Goal: Information Seeking & Learning: Learn about a topic

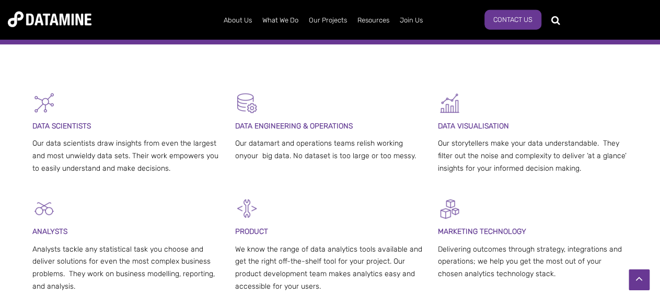
scroll to position [132, 0]
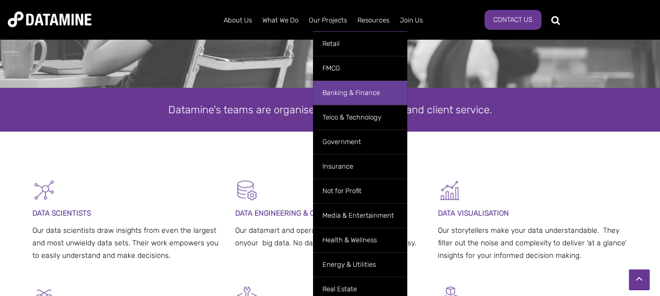
click at [340, 92] on link "Banking & Finance" at bounding box center [360, 92] width 94 height 25
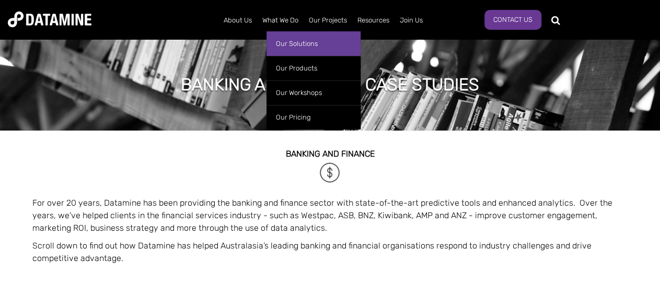
click at [289, 45] on link "Our Solutions" at bounding box center [313, 43] width 94 height 25
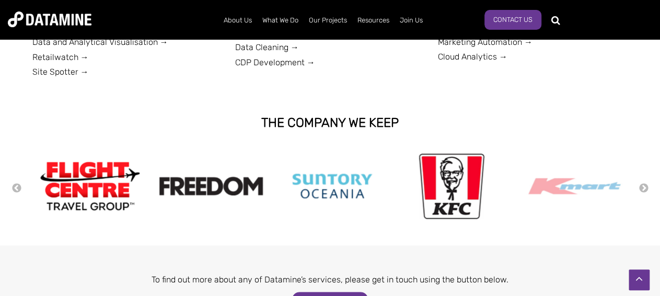
scroll to position [478, 0]
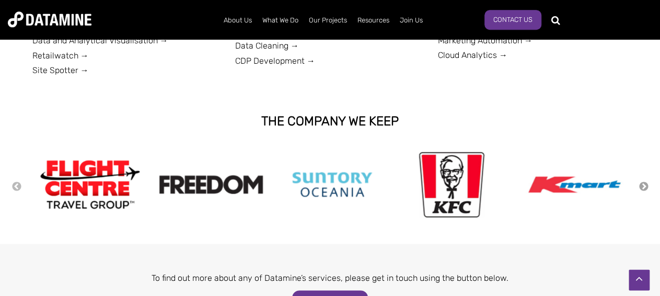
click at [644, 185] on button "Next" at bounding box center [643, 186] width 10 height 11
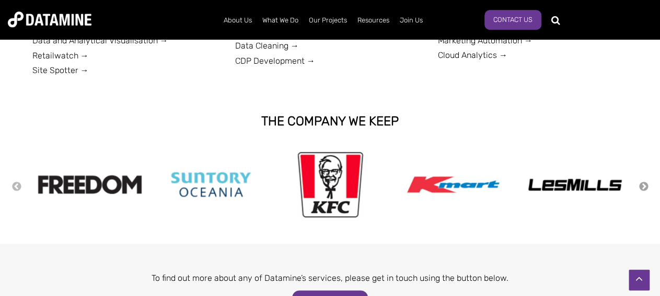
click at [644, 185] on button "Next" at bounding box center [643, 186] width 10 height 11
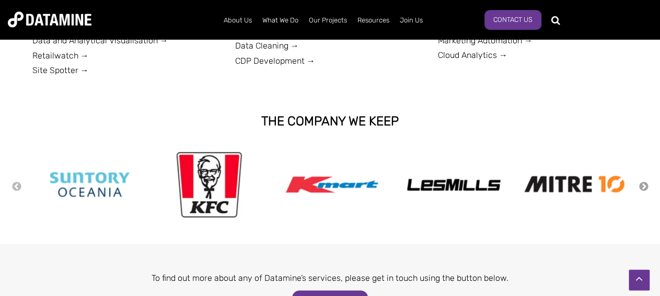
click at [644, 185] on button "Next" at bounding box center [643, 186] width 10 height 11
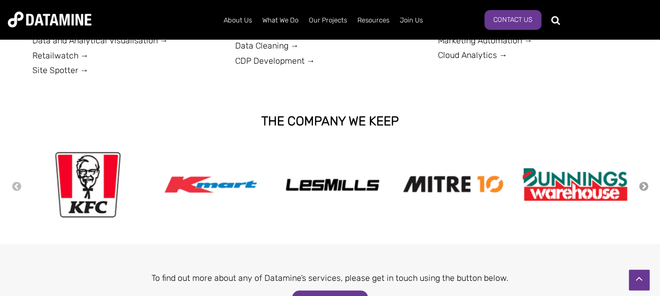
click at [644, 185] on button "Next" at bounding box center [643, 186] width 10 height 11
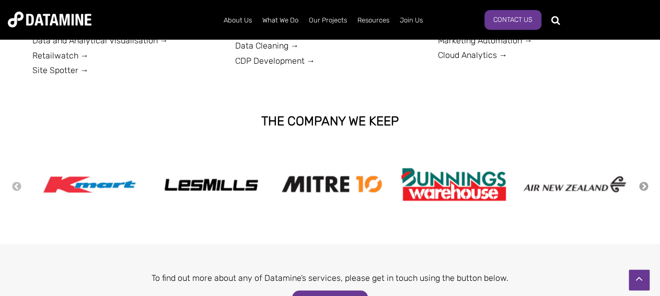
click at [644, 185] on button "Next" at bounding box center [643, 186] width 10 height 11
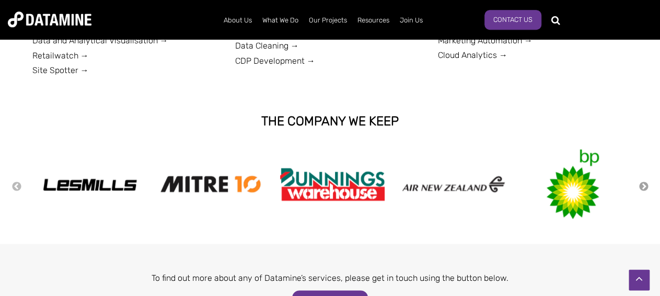
click at [644, 185] on button "Next" at bounding box center [643, 186] width 10 height 11
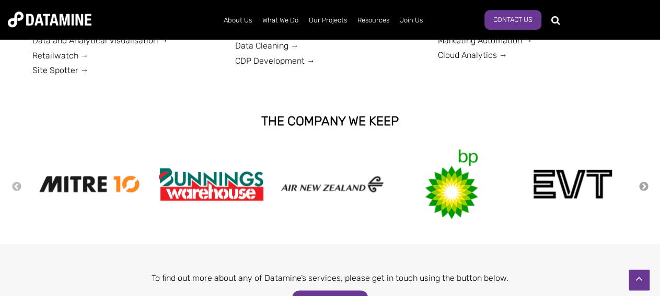
scroll to position [0, 0]
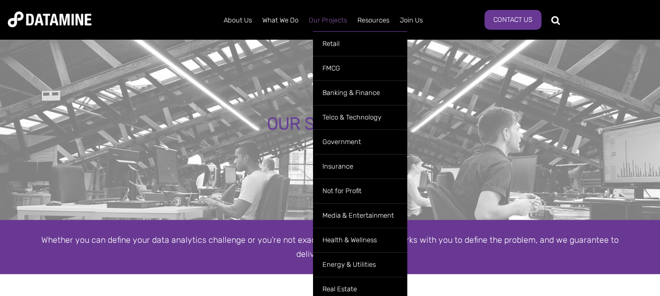
click at [338, 19] on link "Our Projects" at bounding box center [327, 20] width 49 height 27
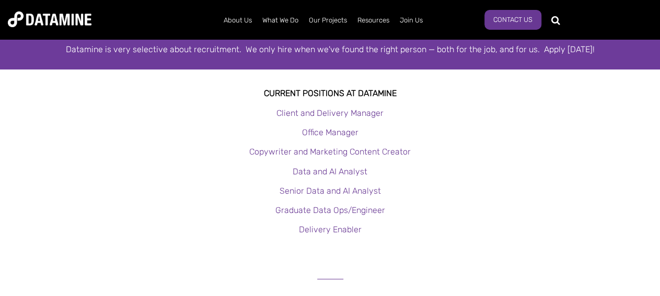
scroll to position [200, 0]
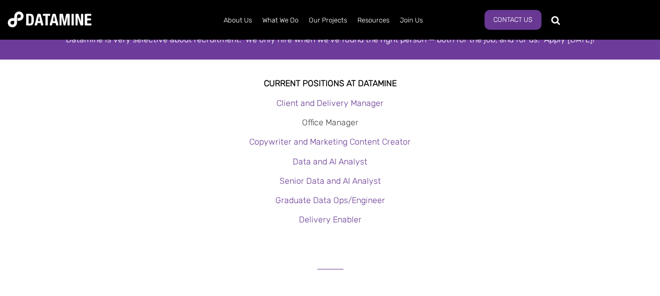
click at [322, 123] on link "Office Manager" at bounding box center [330, 123] width 56 height 10
click at [333, 102] on link "Client and Delivery Manager" at bounding box center [329, 103] width 107 height 10
